Goal: Information Seeking & Learning: Learn about a topic

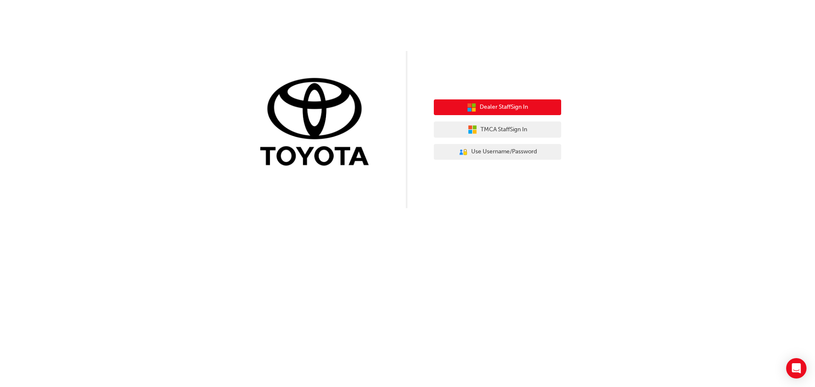
click at [506, 106] on span "Dealer Staff Sign In" at bounding box center [503, 107] width 48 height 10
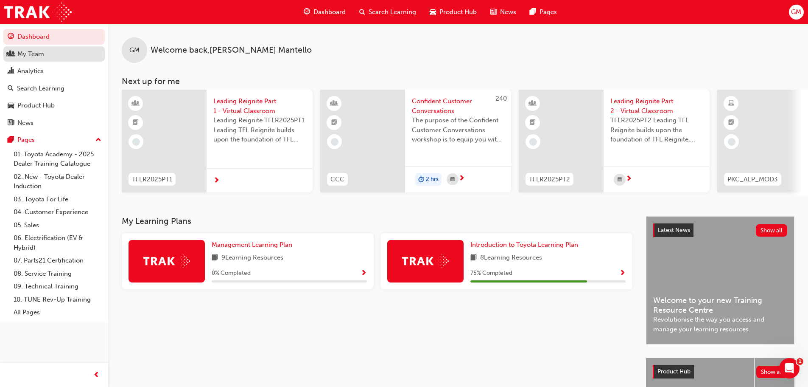
click at [28, 51] on div "My Team" at bounding box center [30, 54] width 27 height 10
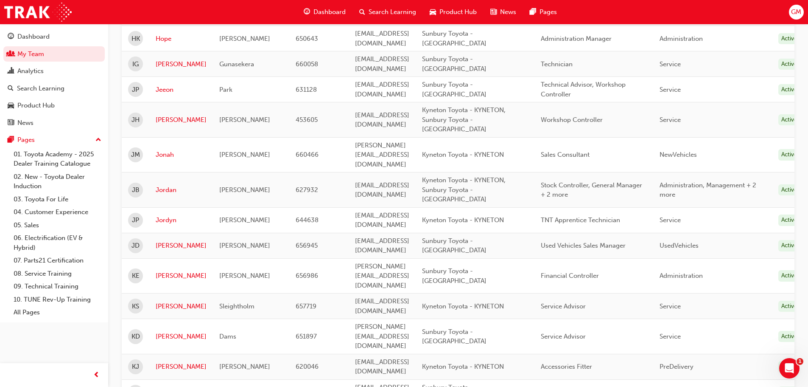
scroll to position [502, 0]
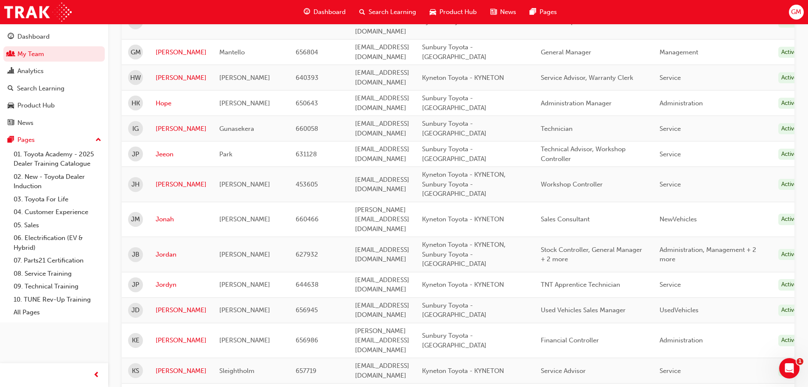
click at [714, 246] on span "Administration, Management + 2 more" at bounding box center [708, 254] width 97 height 17
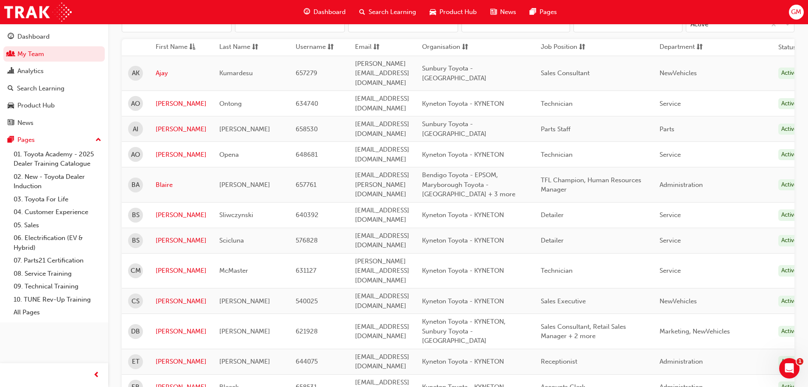
scroll to position [0, 0]
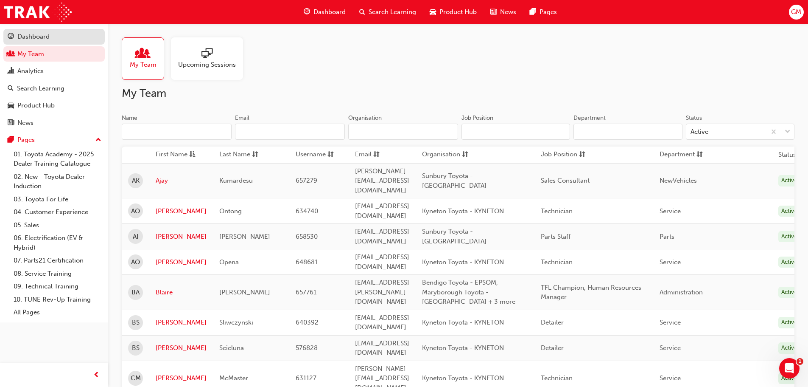
click at [48, 34] on div "Dashboard" at bounding box center [33, 37] width 32 height 10
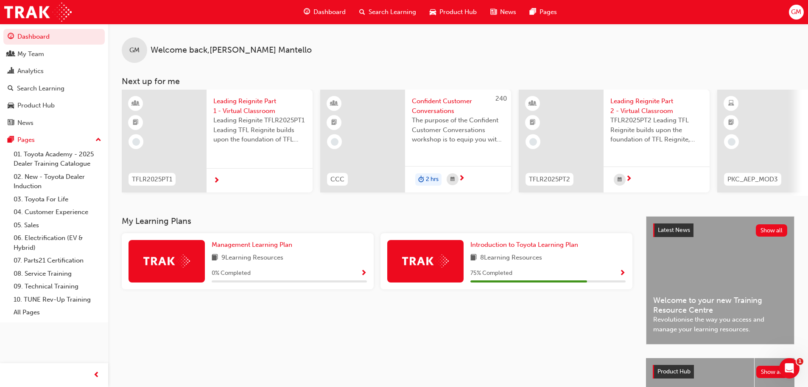
click at [369, 10] on span "Search Learning" at bounding box center [393, 12] width 48 height 10
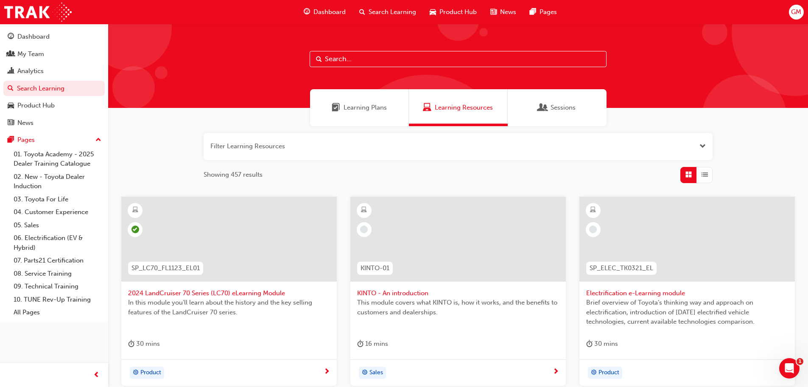
click at [360, 58] on input "text" at bounding box center [458, 59] width 297 height 16
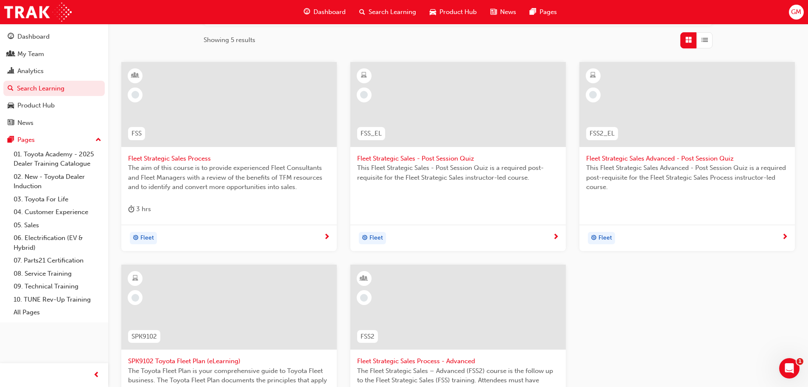
scroll to position [127, 0]
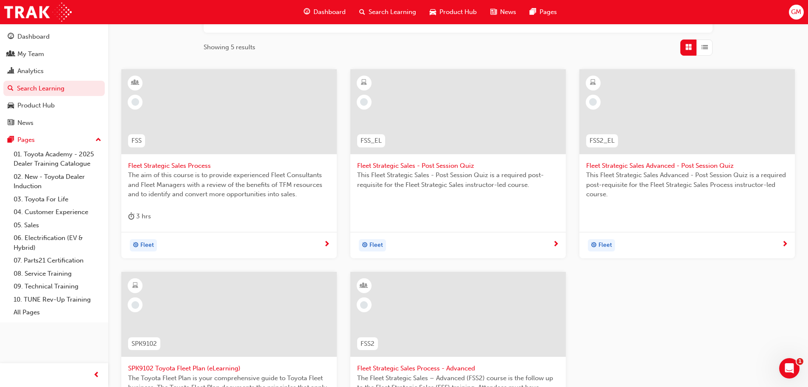
type input "fleet"
click at [327, 243] on span "next-icon" at bounding box center [327, 245] width 6 height 8
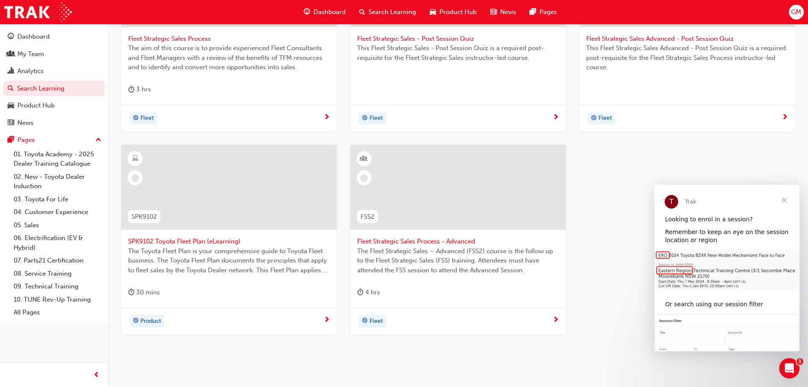
scroll to position [255, 0]
click at [151, 320] on span "Product" at bounding box center [150, 321] width 21 height 10
